Goal: Connect with others: Connect with others

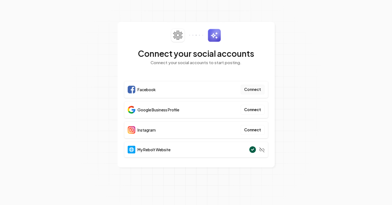
click at [250, 90] on button "Connect" at bounding box center [253, 90] width 24 height 10
click at [252, 109] on button "Connect" at bounding box center [253, 110] width 24 height 10
click at [255, 87] on button "Connect" at bounding box center [253, 90] width 24 height 10
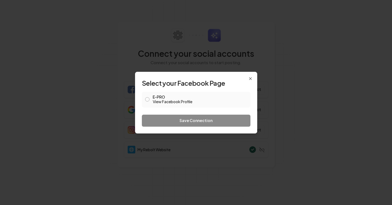
click at [150, 99] on div "E-PRO View Facebook Profile" at bounding box center [196, 100] width 109 height 16
click at [149, 96] on div "E-PRO View Facebook Profile" at bounding box center [196, 100] width 109 height 16
click at [147, 98] on button "E-PRO View Facebook Profile" at bounding box center [147, 99] width 4 height 4
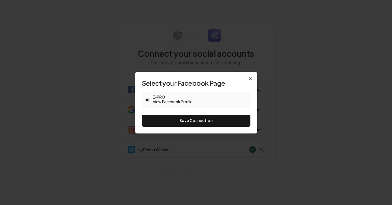
click at [147, 98] on button "E-PRO View Facebook Profile" at bounding box center [147, 100] width 4 height 4
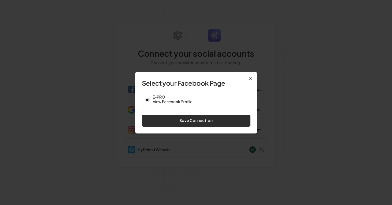
click at [207, 119] on button "Save Connection" at bounding box center [196, 121] width 109 height 12
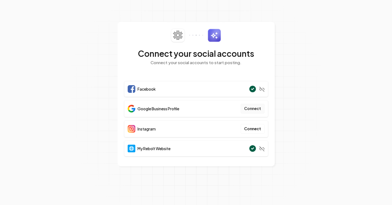
click at [252, 108] on button "Connect" at bounding box center [253, 109] width 24 height 10
click at [250, 108] on button "Connect" at bounding box center [253, 109] width 24 height 10
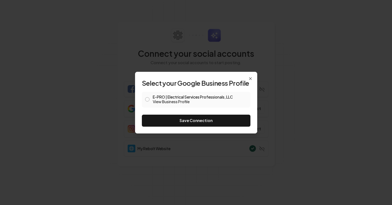
click at [148, 99] on button "E-PRO | Electrical Services Professionals, LLC View Business Profile" at bounding box center [147, 99] width 4 height 4
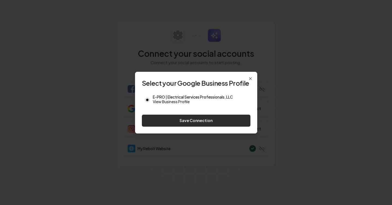
click at [195, 121] on button "Save Connection" at bounding box center [196, 121] width 109 height 12
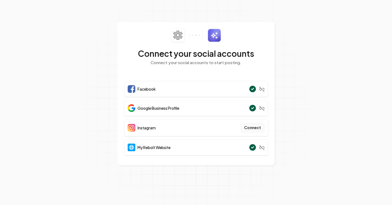
click at [251, 127] on button "Connect" at bounding box center [253, 128] width 24 height 10
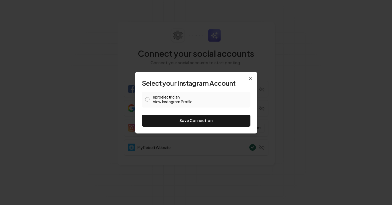
click at [148, 99] on button "eproelectrician View Instagram Profile" at bounding box center [147, 99] width 4 height 4
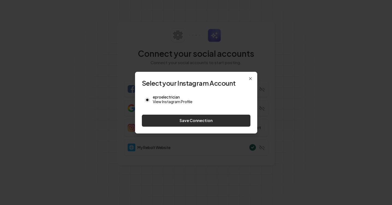
click at [203, 121] on button "Save Connection" at bounding box center [196, 121] width 109 height 12
